Goal: Information Seeking & Learning: Understand process/instructions

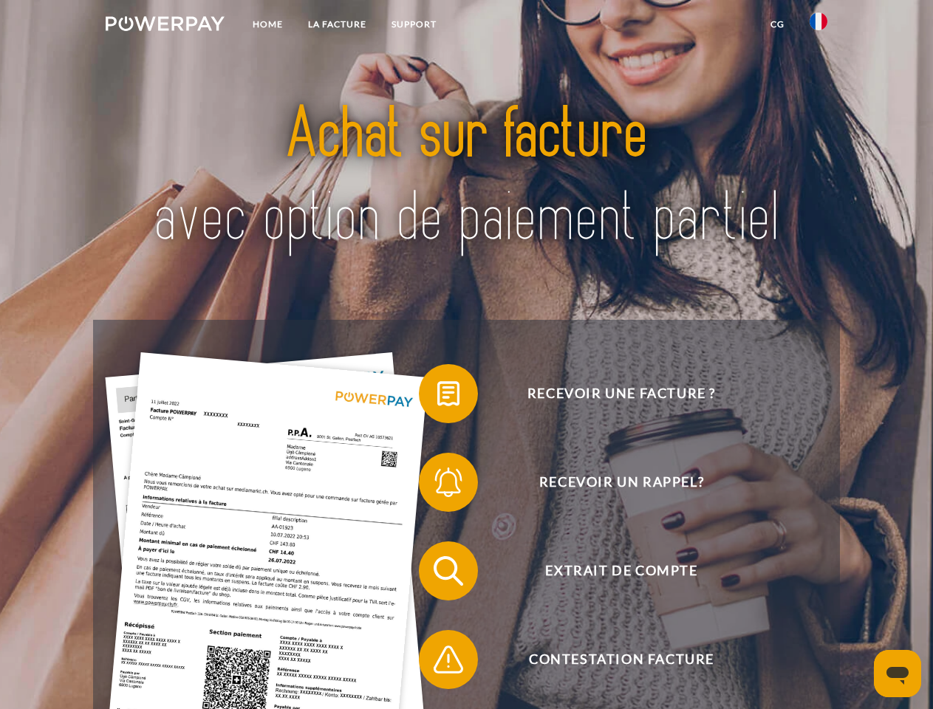
click at [165, 26] on img at bounding box center [165, 23] width 119 height 15
click at [818, 26] on img at bounding box center [818, 22] width 18 height 18
click at [777, 24] on link "CG" at bounding box center [777, 24] width 39 height 27
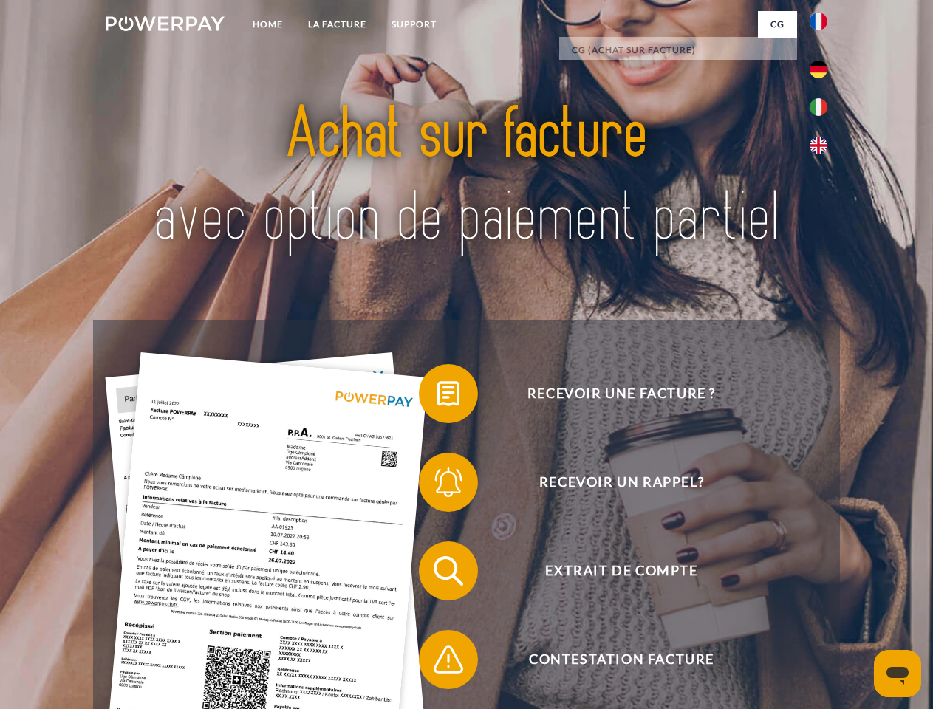
click at [437, 396] on span at bounding box center [426, 394] width 74 height 74
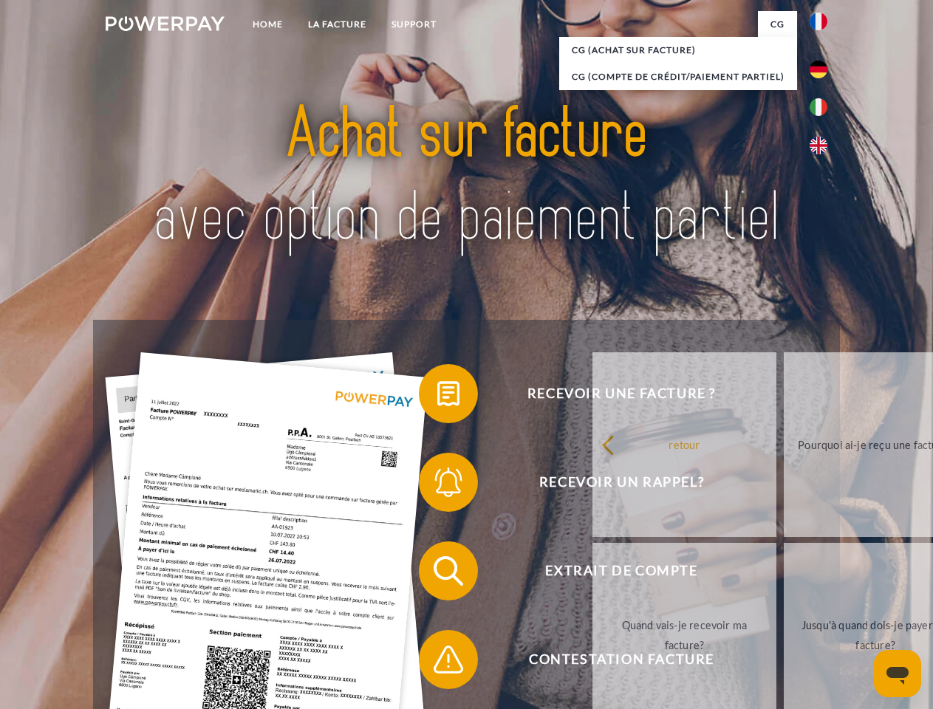
click at [437, 485] on div "Recevoir une facture ? Recevoir un rappel? Extrait de compte retour" at bounding box center [466, 615] width 746 height 591
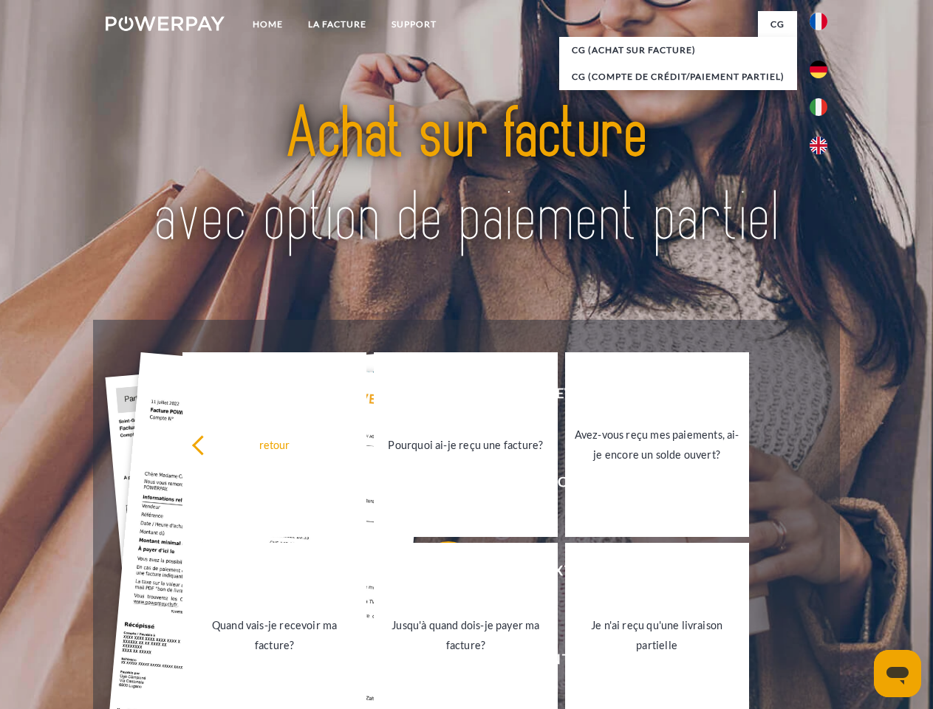
click at [437, 574] on link "Jusqu'à quand dois-je payer ma facture?" at bounding box center [466, 635] width 184 height 185
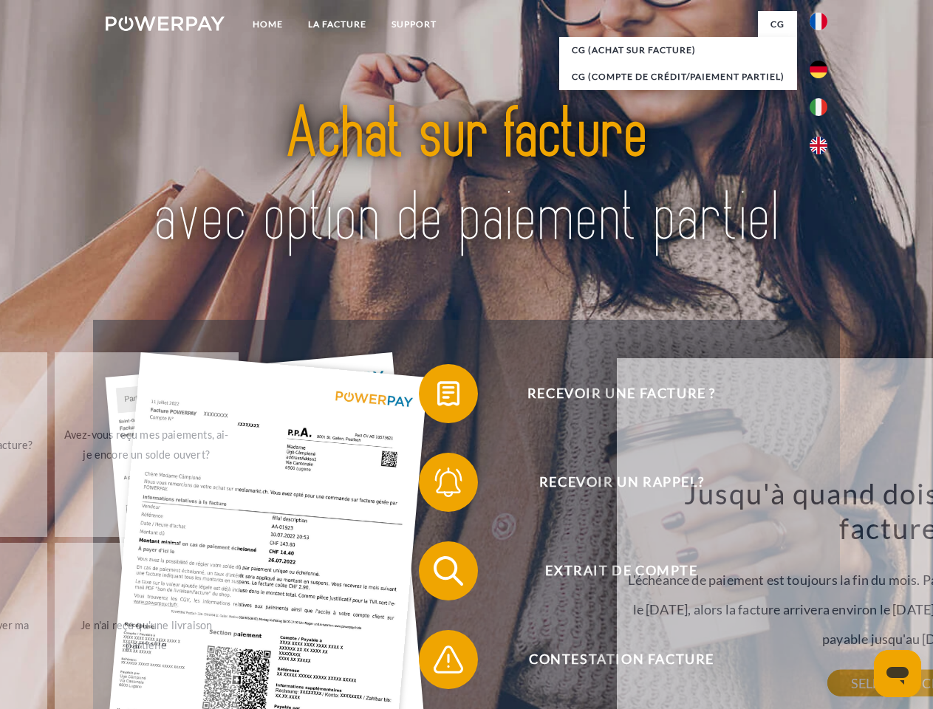
click at [437, 662] on span at bounding box center [426, 659] width 74 height 74
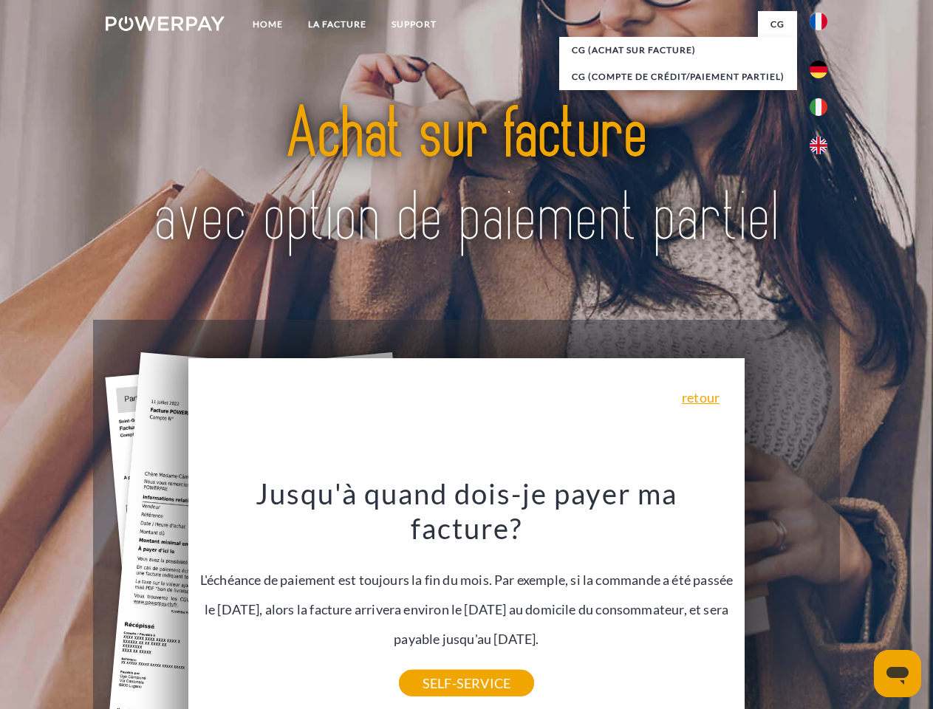
click at [897, 673] on icon "Ouvrir la fenêtre de messagerie" at bounding box center [897, 676] width 22 height 18
